Goal: Contribute content: Add original content to the website for others to see

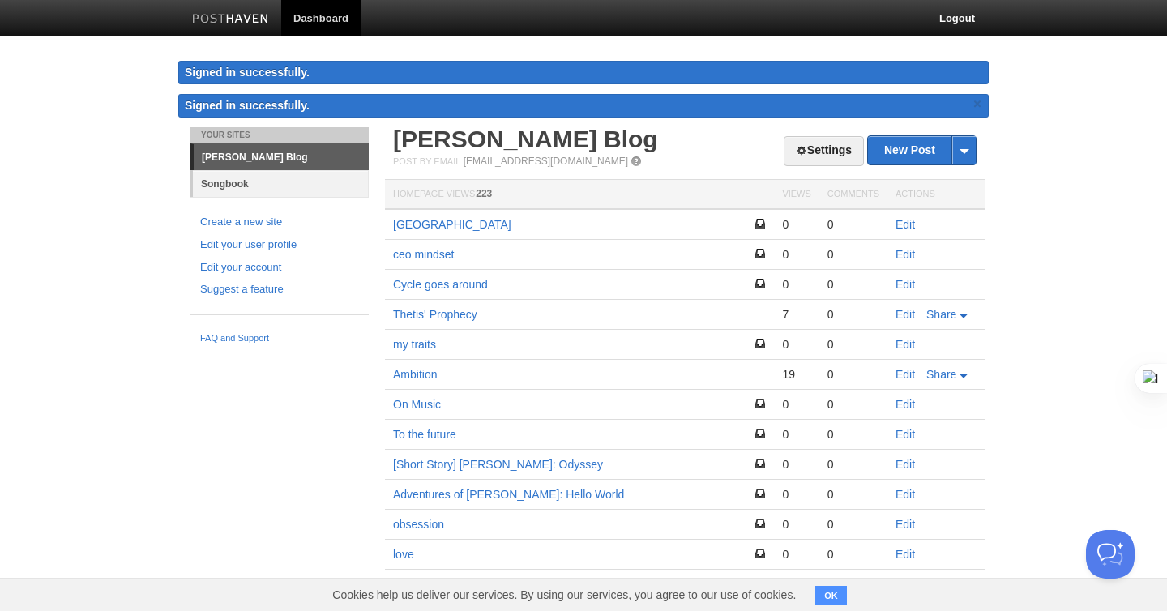
click at [250, 192] on link "Songbook" at bounding box center [281, 183] width 176 height 27
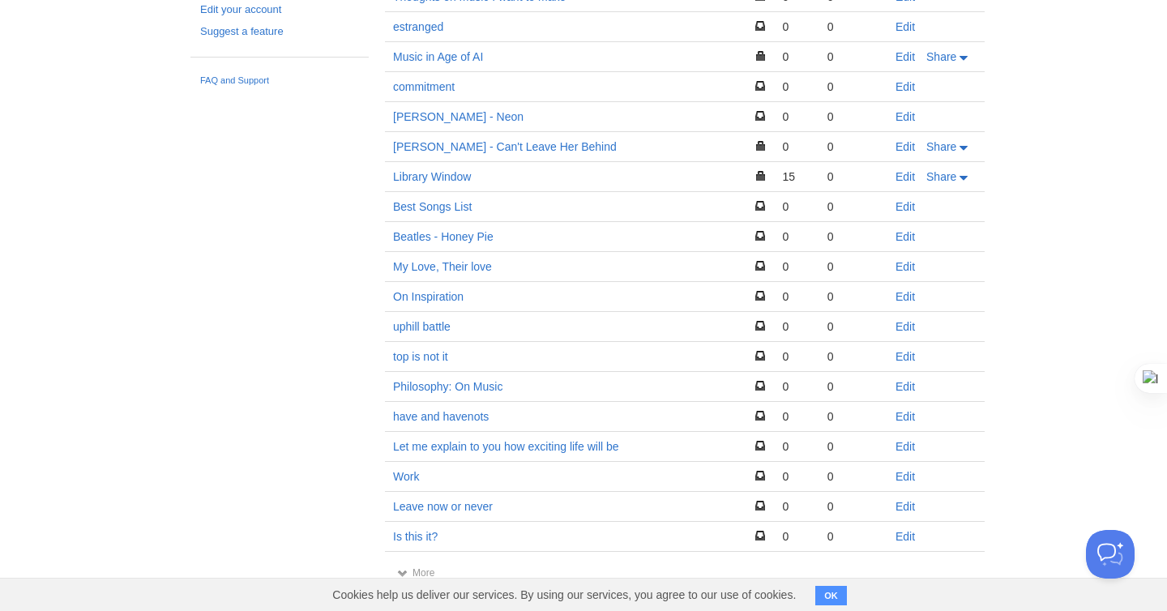
scroll to position [224, 0]
click at [434, 562] on link "Dividing Line" at bounding box center [425, 566] width 65 height 13
click at [913, 564] on link "Edit" at bounding box center [904, 566] width 19 height 13
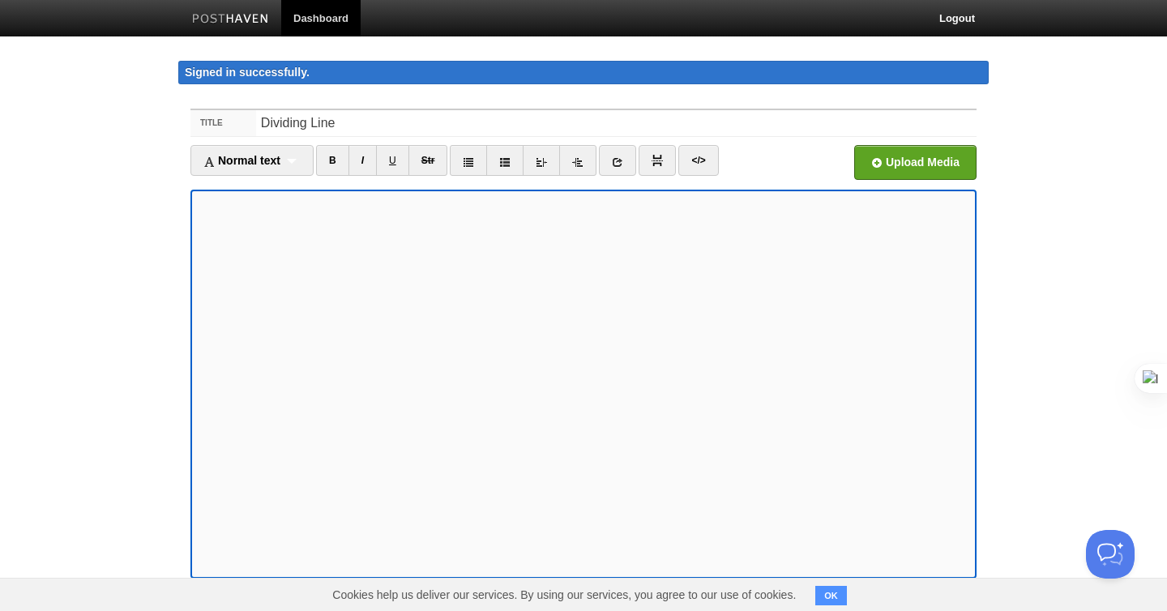
scroll to position [107, 0]
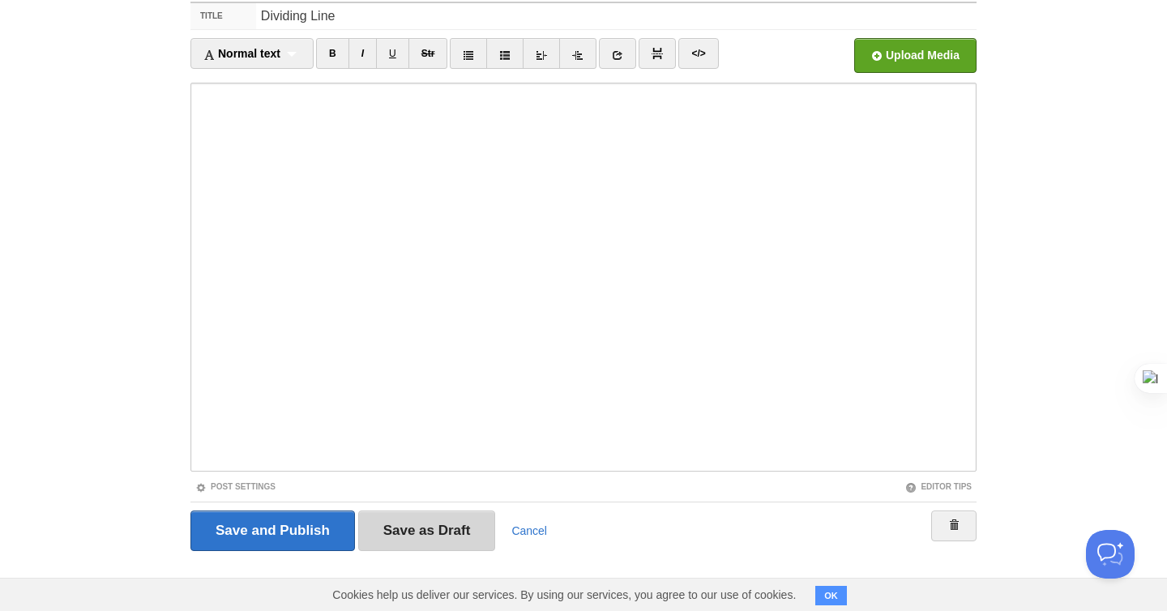
click at [399, 528] on input "Save as Draft" at bounding box center [427, 531] width 138 height 41
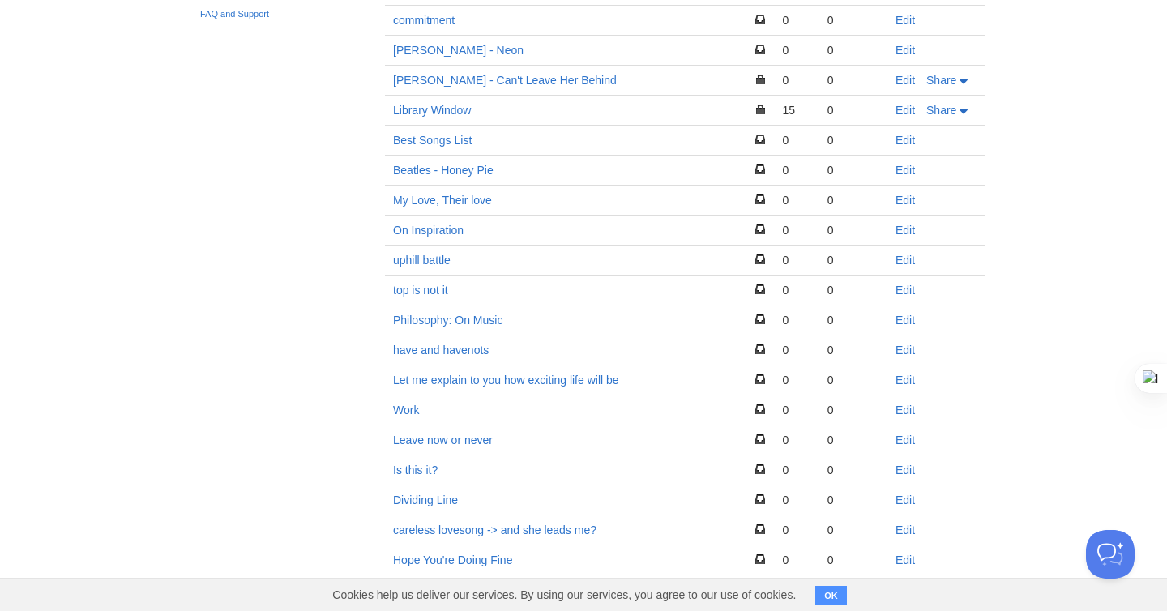
scroll to position [55, 0]
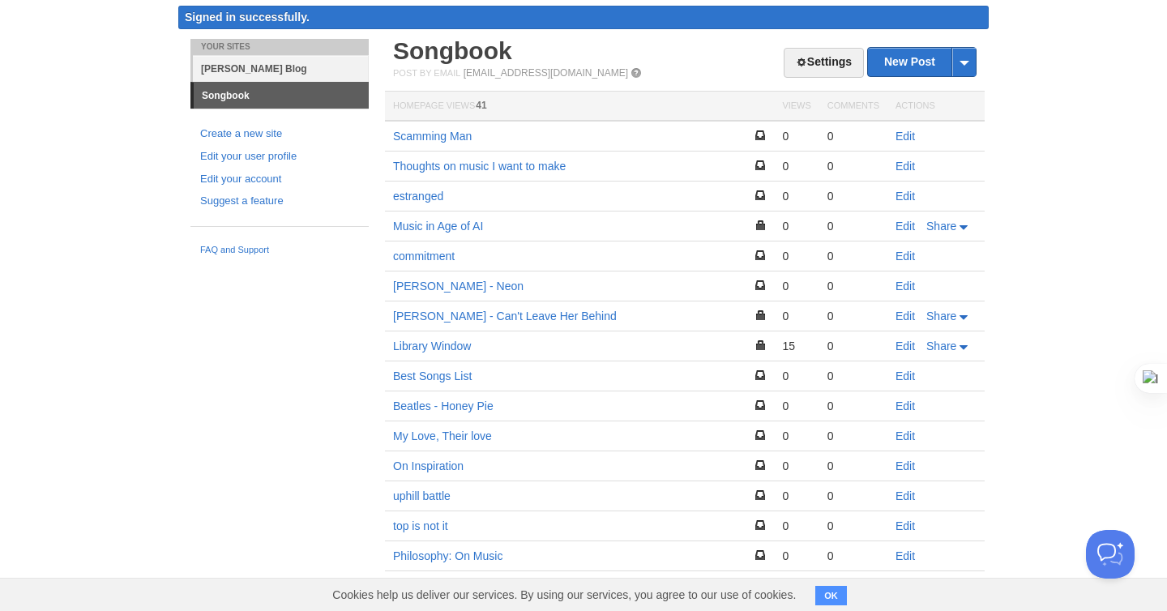
click at [243, 65] on link "[PERSON_NAME] Blog" at bounding box center [281, 68] width 176 height 27
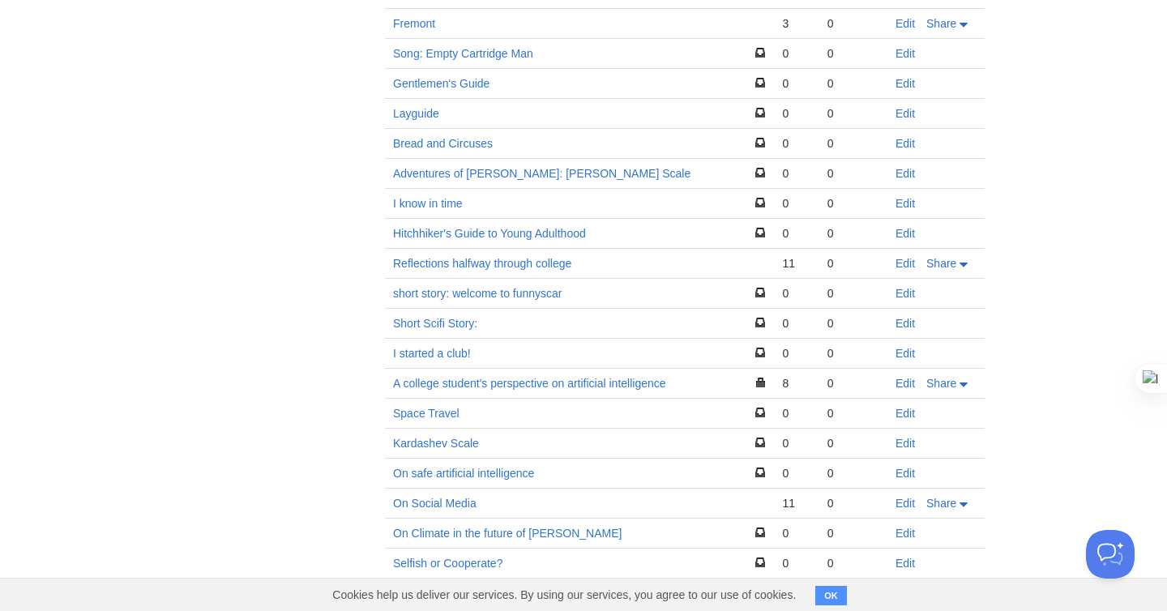
click at [506, 390] on td "A college student's perspective on artificial intelligence" at bounding box center [579, 384] width 389 height 30
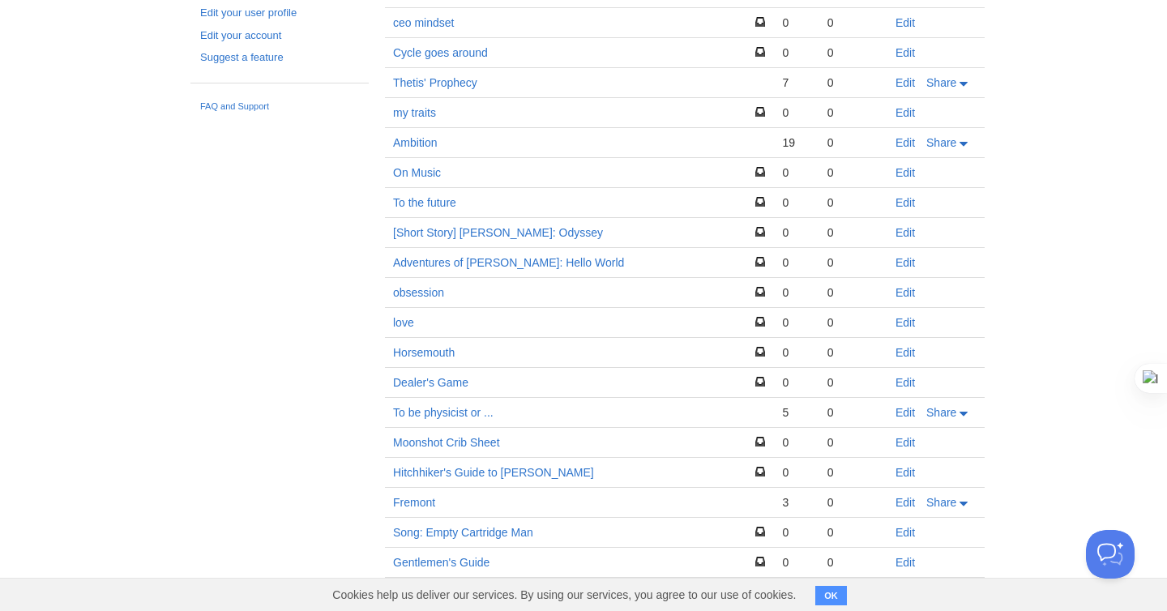
scroll to position [192, 0]
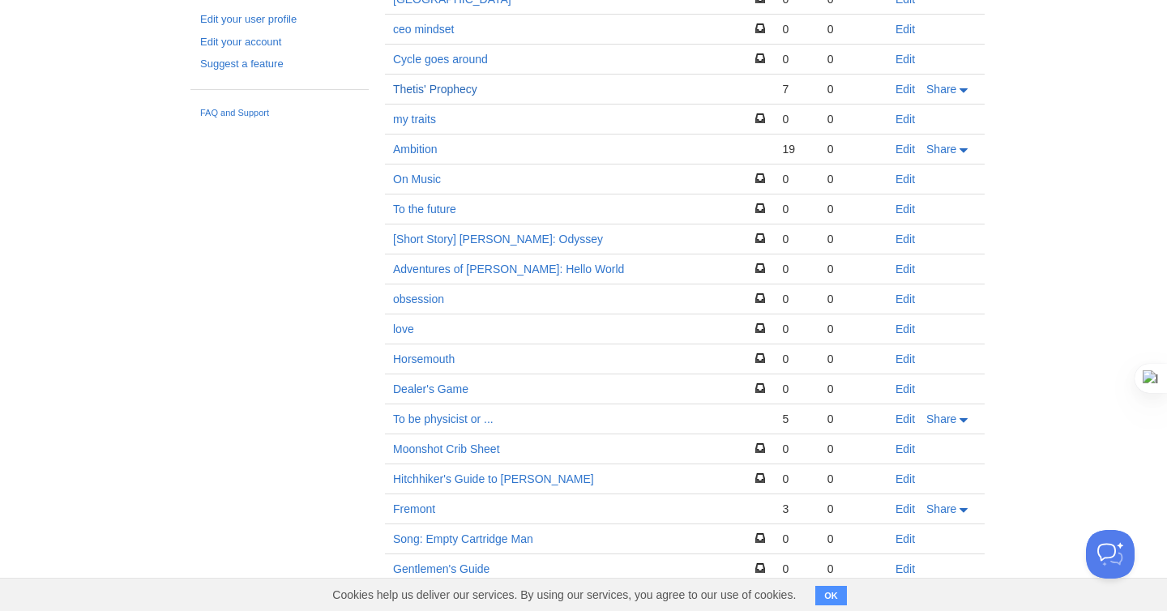
click at [438, 92] on link "Thetis' Prophecy" at bounding box center [435, 89] width 84 height 13
click at [897, 88] on link "Edit" at bounding box center [904, 89] width 19 height 13
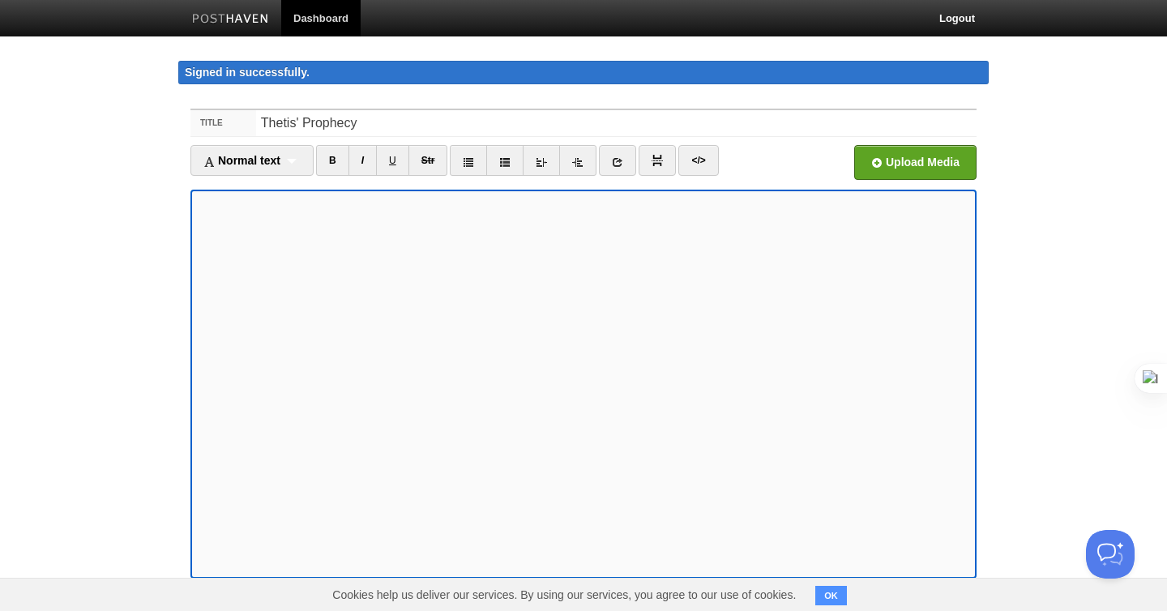
scroll to position [107, 0]
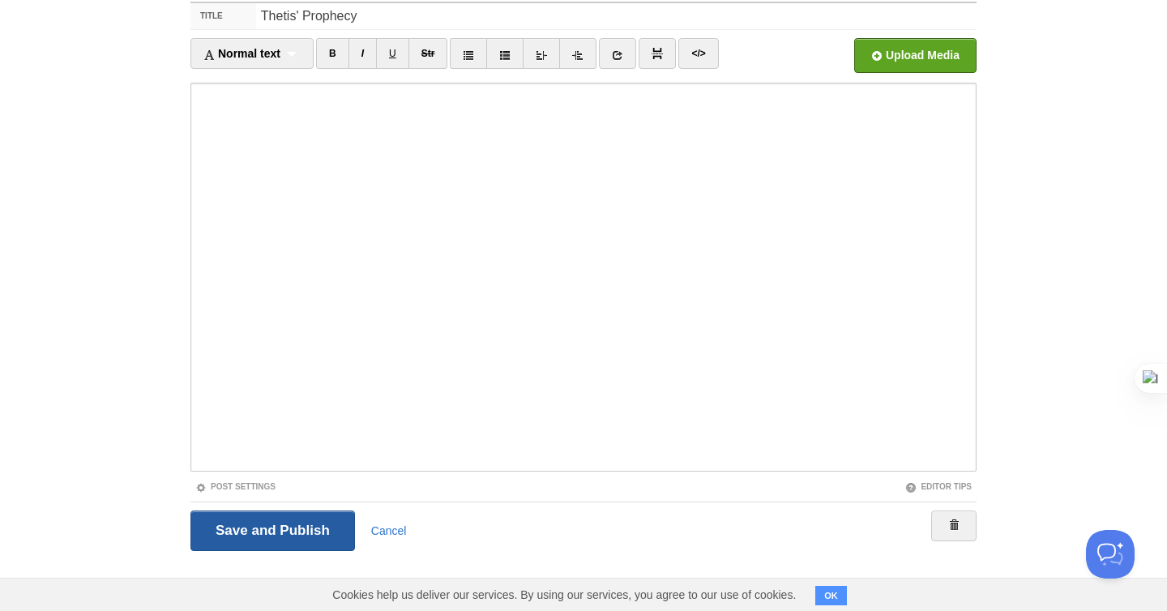
click at [322, 532] on input "Save and Publish" at bounding box center [272, 531] width 165 height 41
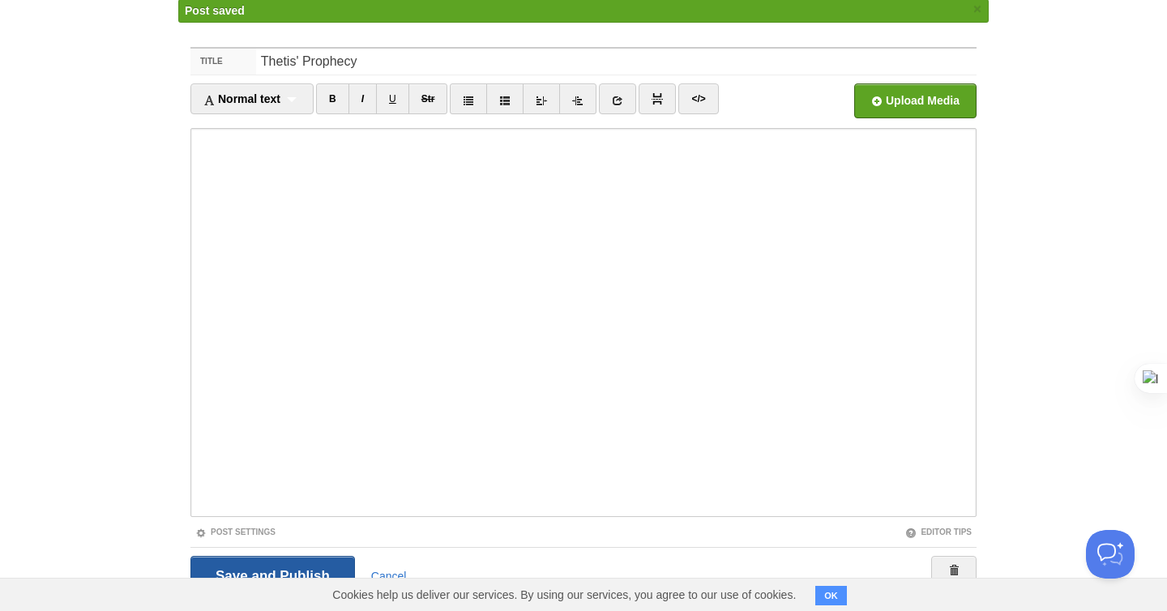
scroll to position [94, 0]
